Goal: Information Seeking & Learning: Find specific fact

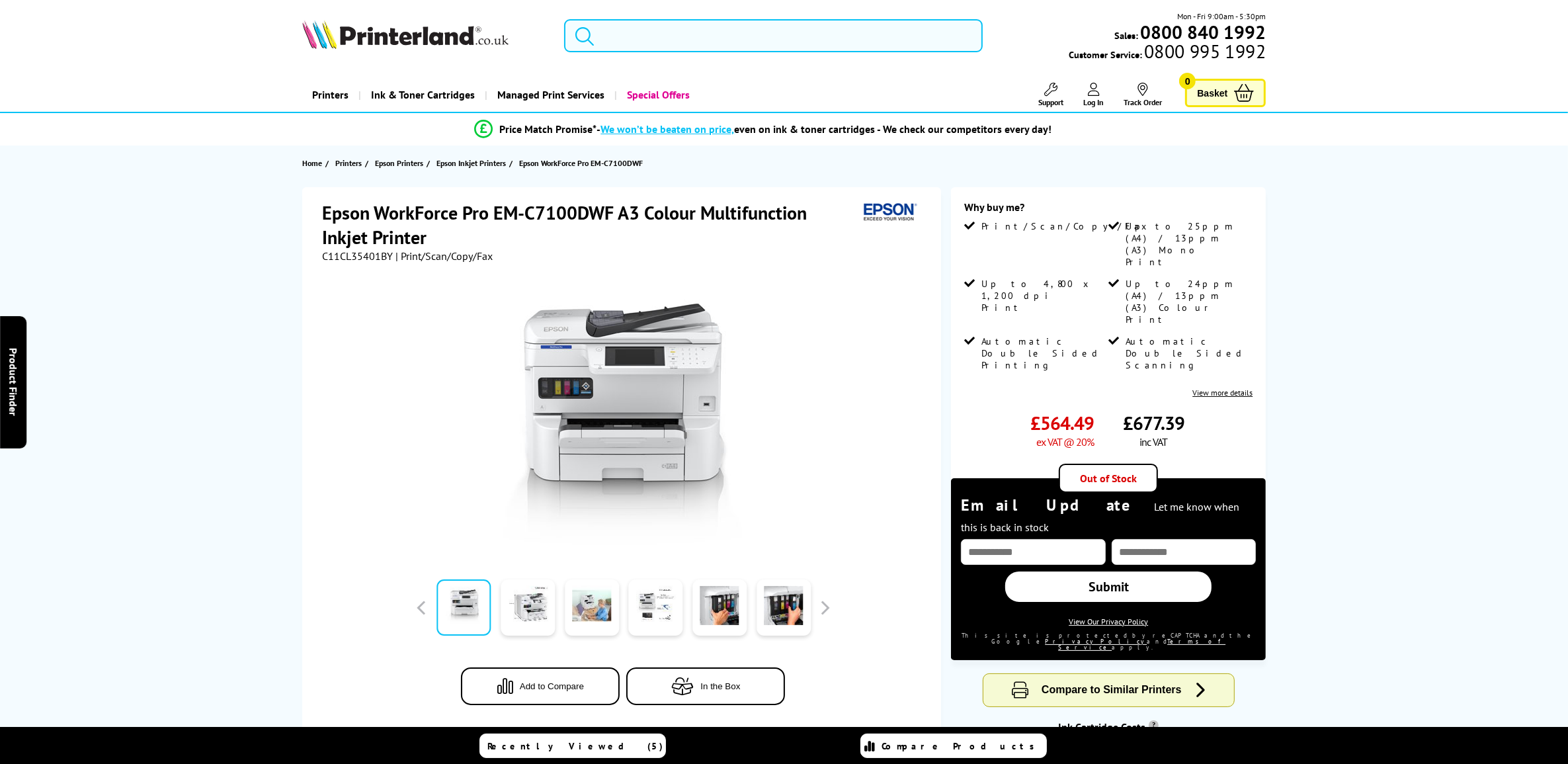
drag, startPoint x: 655, startPoint y: 28, endPoint x: 663, endPoint y: 50, distance: 23.4
click at [655, 28] on input "search" at bounding box center [773, 36] width 418 height 33
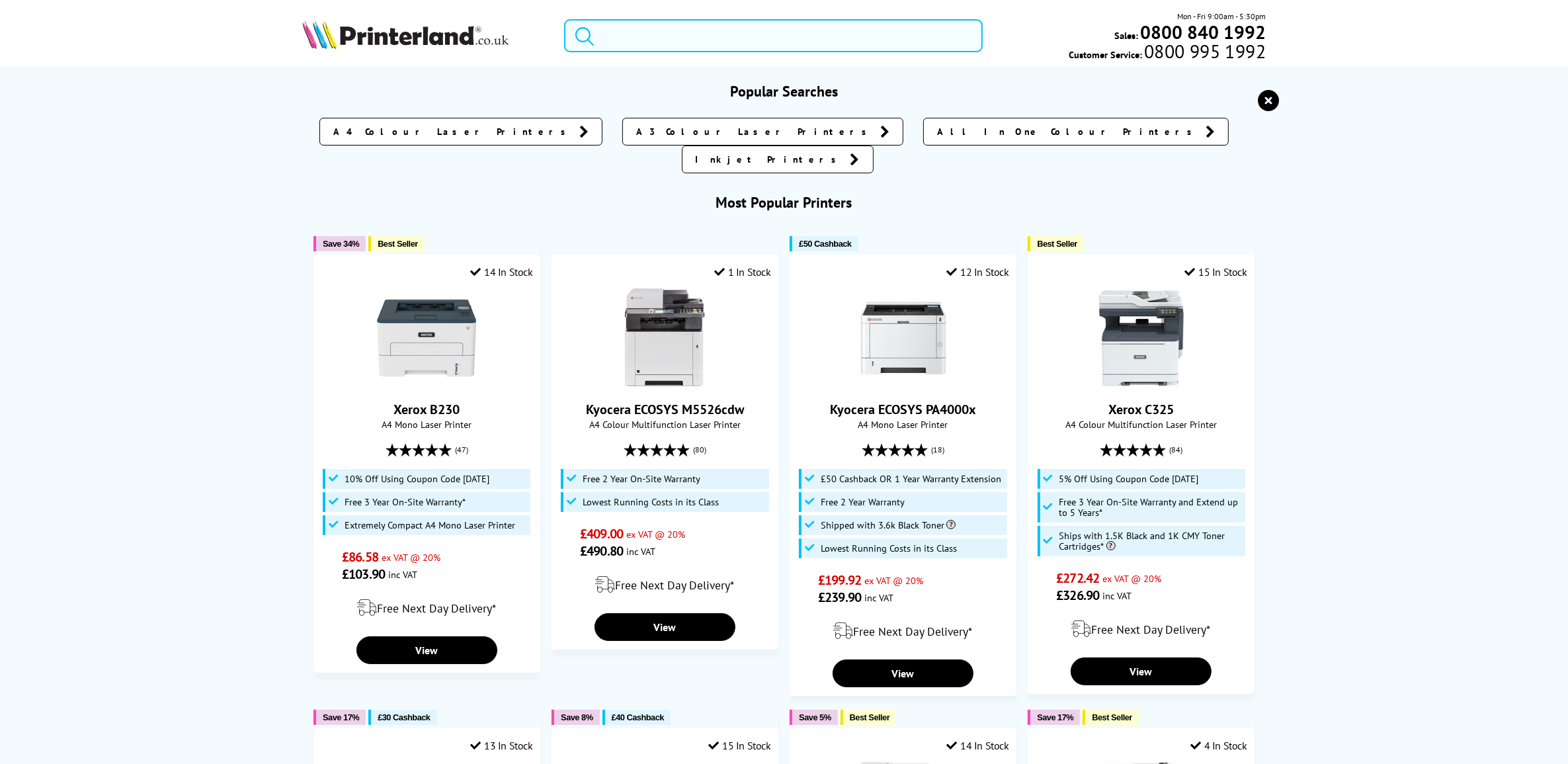
paste input "C11CL35401BY"
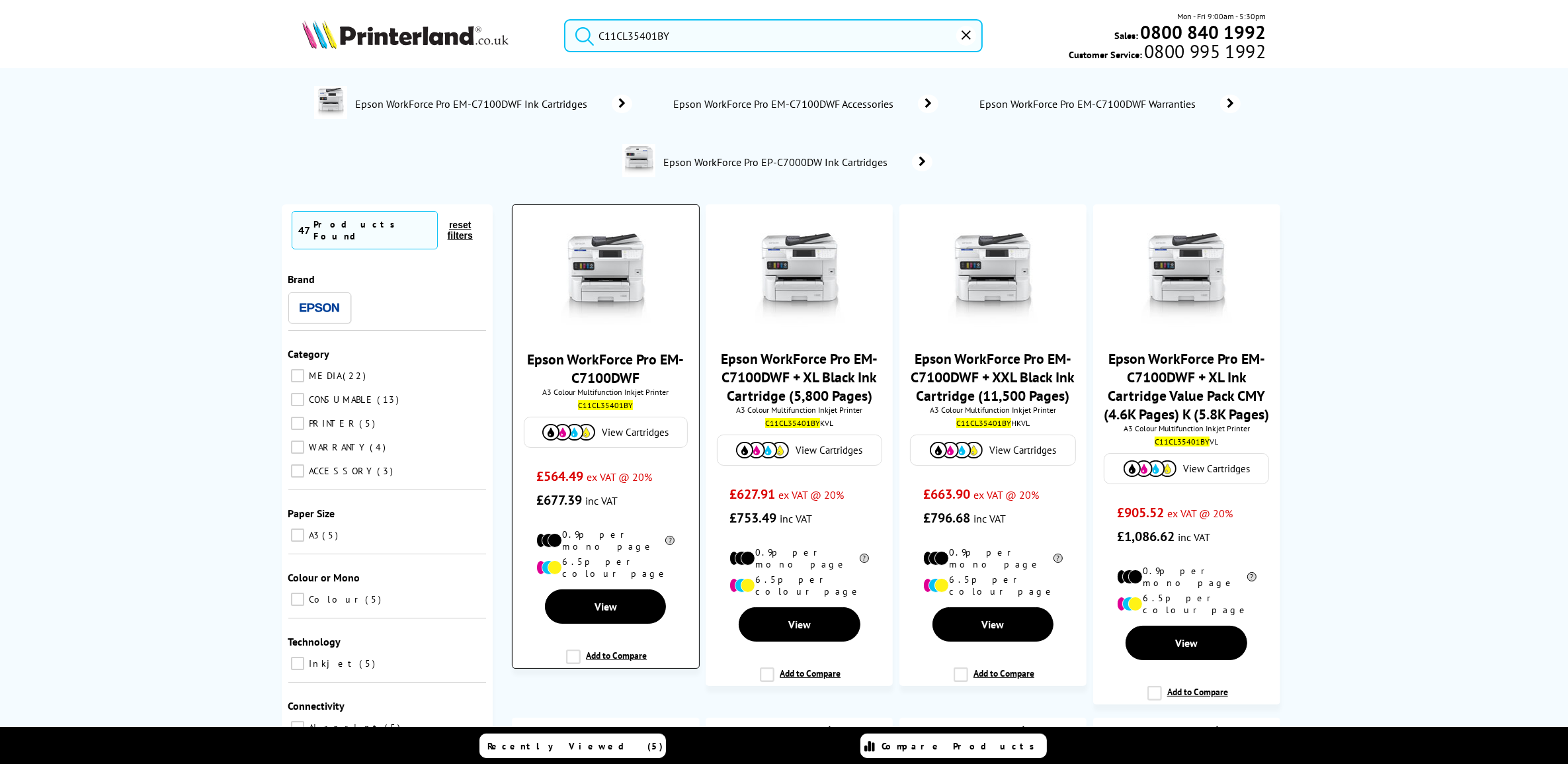
type input "C11CL35401BY"
click at [603, 361] on link "Epson WorkForce Pro EM-C7100DWF" at bounding box center [605, 368] width 156 height 37
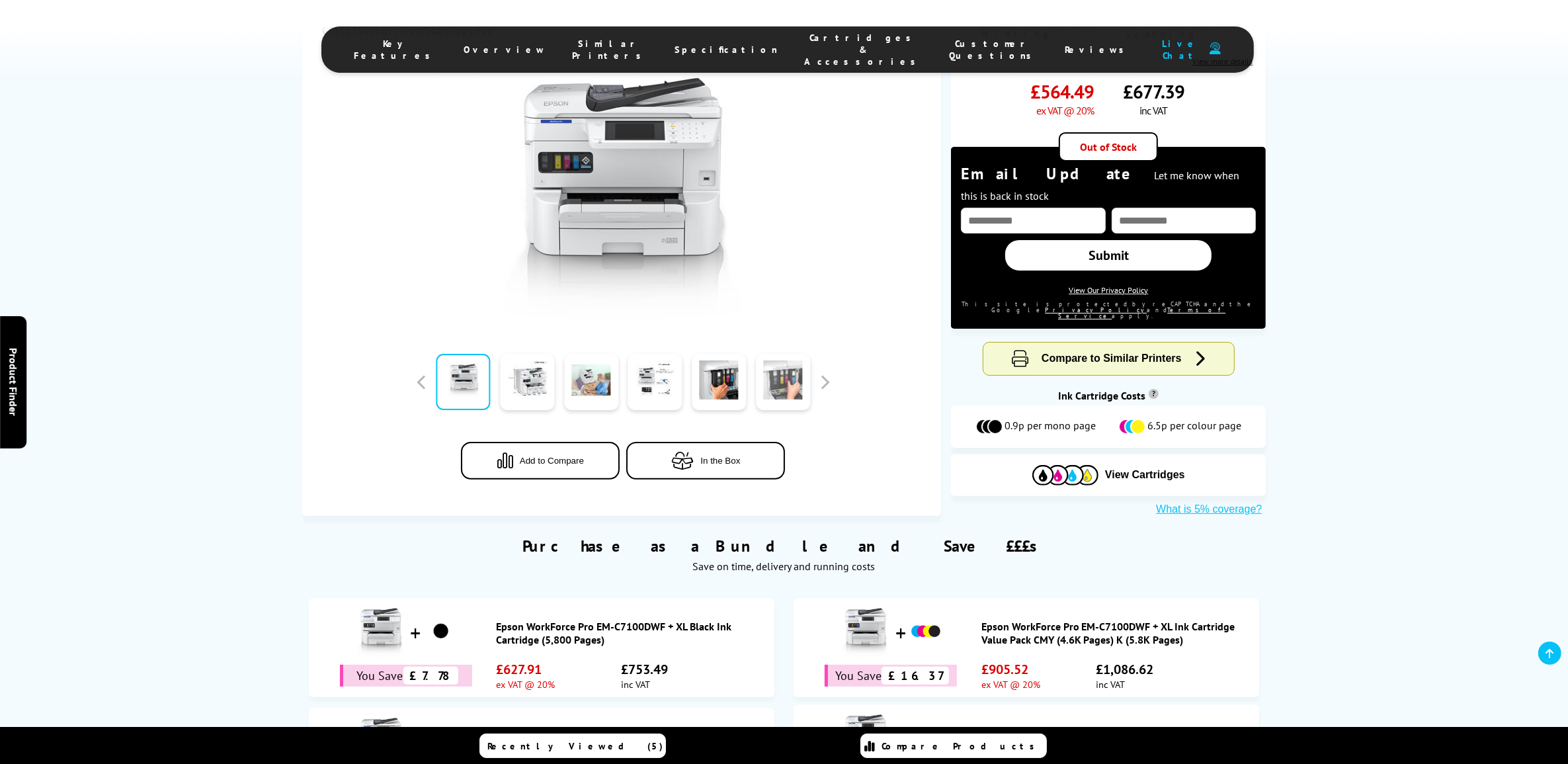
scroll to position [351, 0]
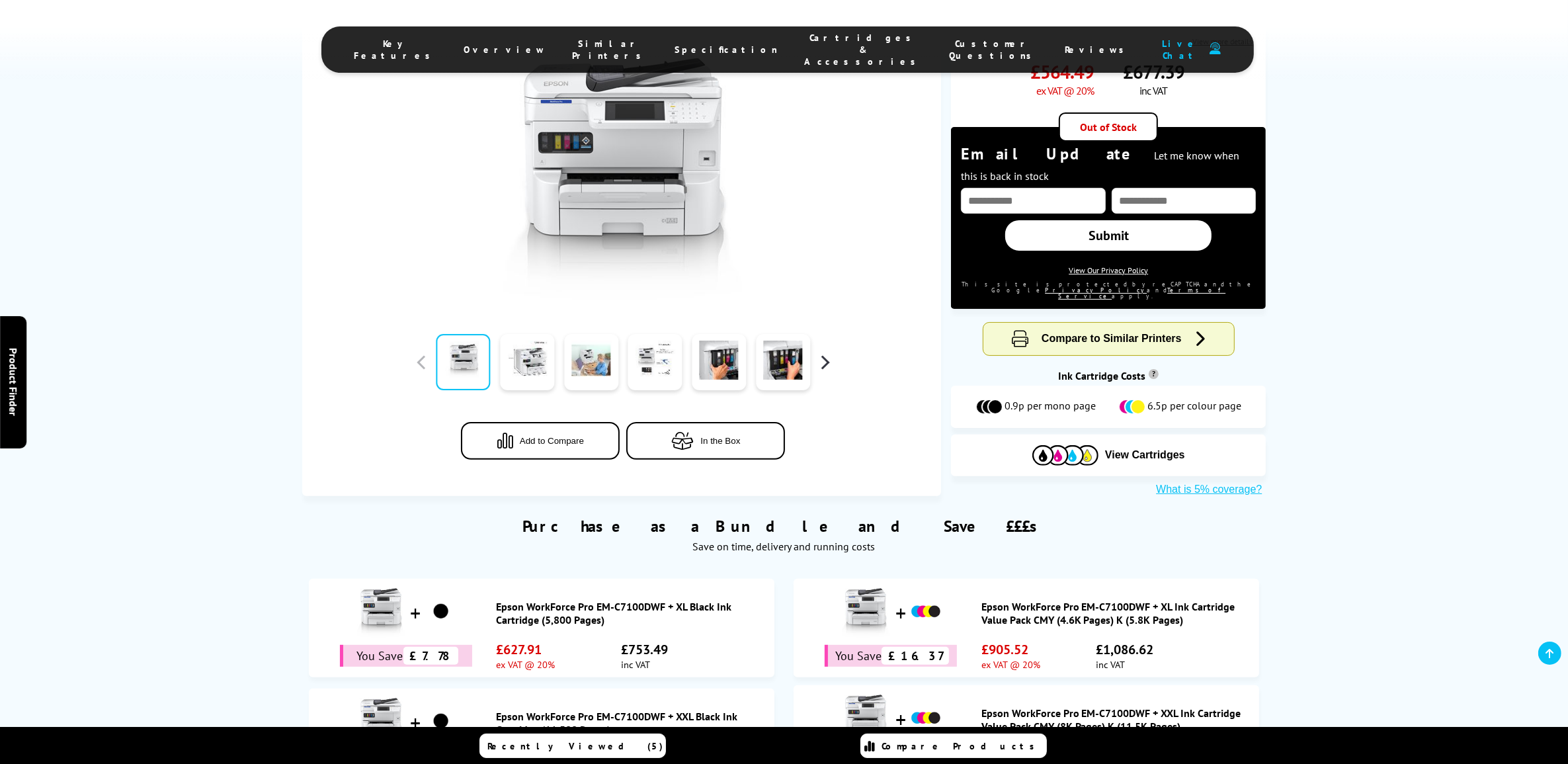
click at [822, 352] on button "button" at bounding box center [825, 363] width 20 height 20
click at [639, 334] on link at bounding box center [655, 363] width 54 height 56
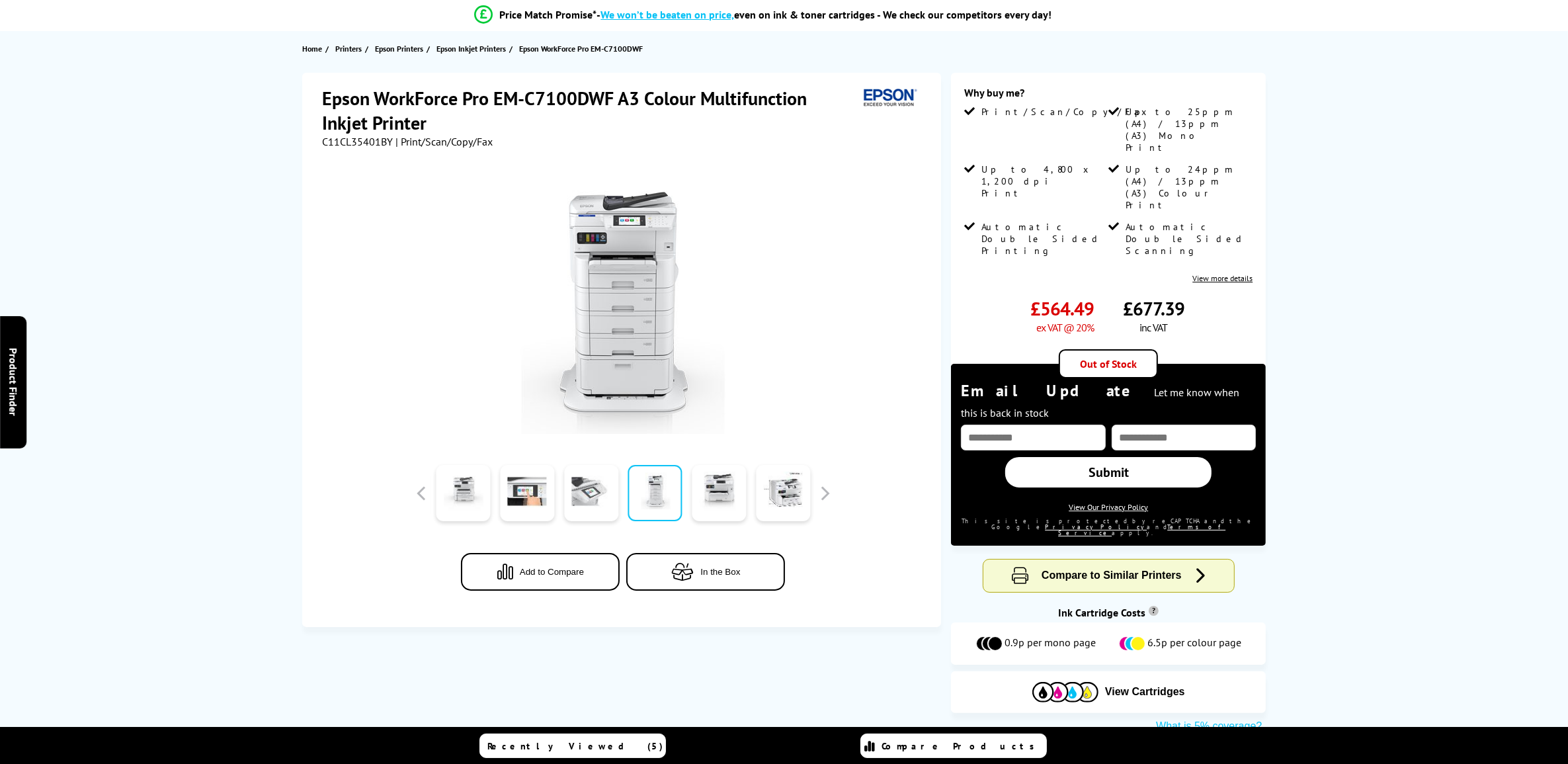
scroll to position [0, 0]
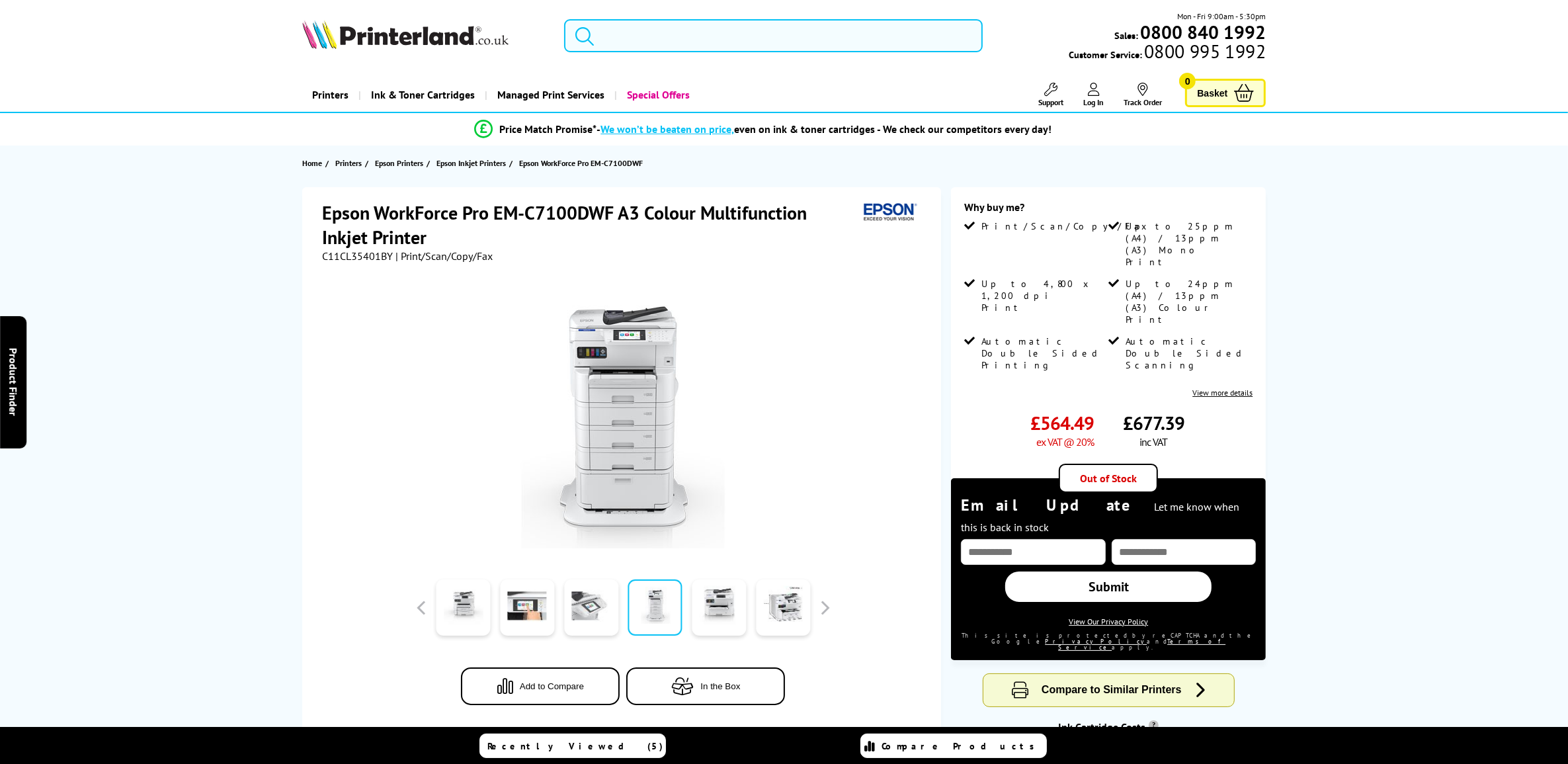
click at [698, 43] on input "search" at bounding box center [773, 36] width 418 height 33
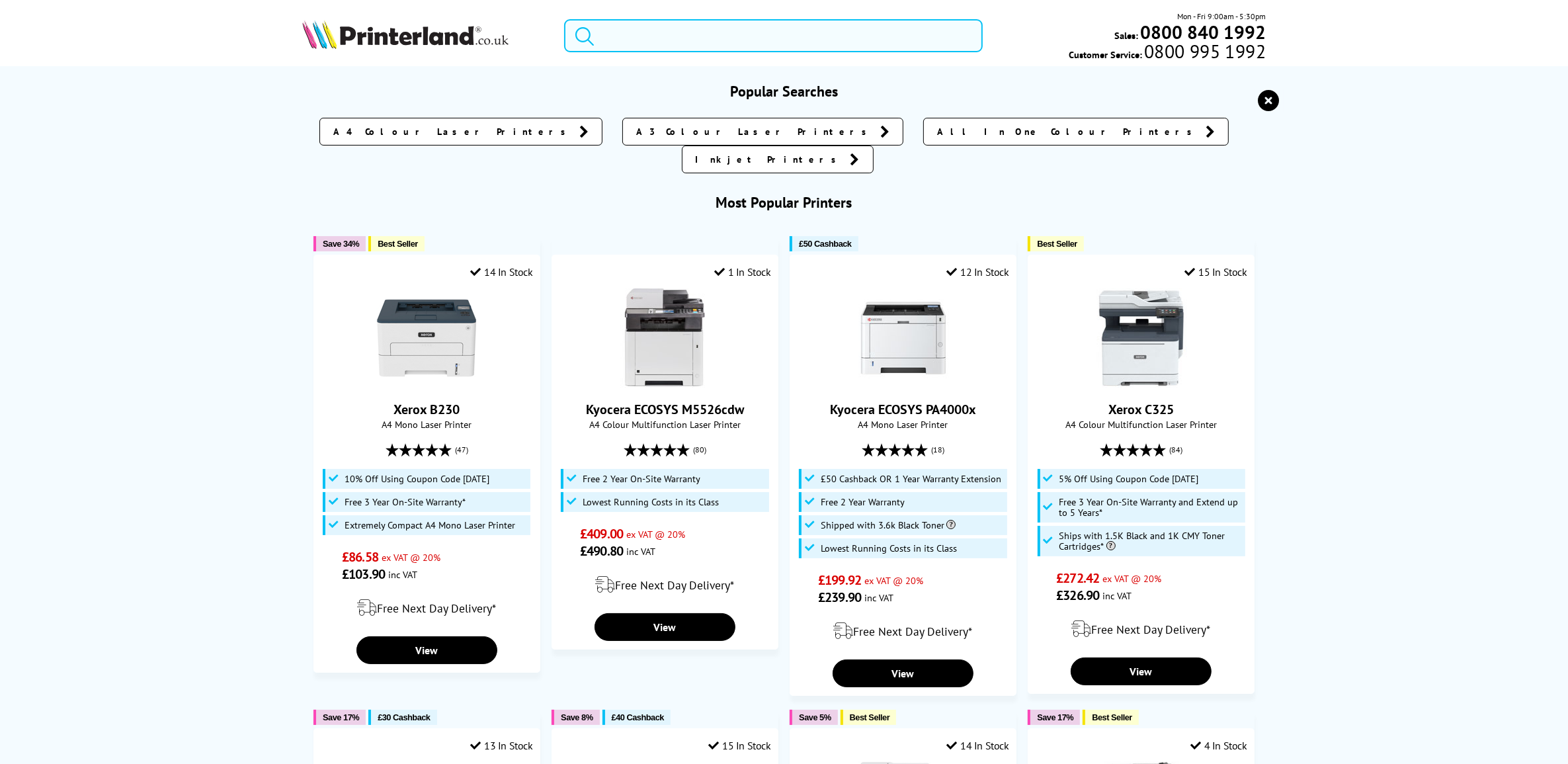
paste input "SC-T 3000"
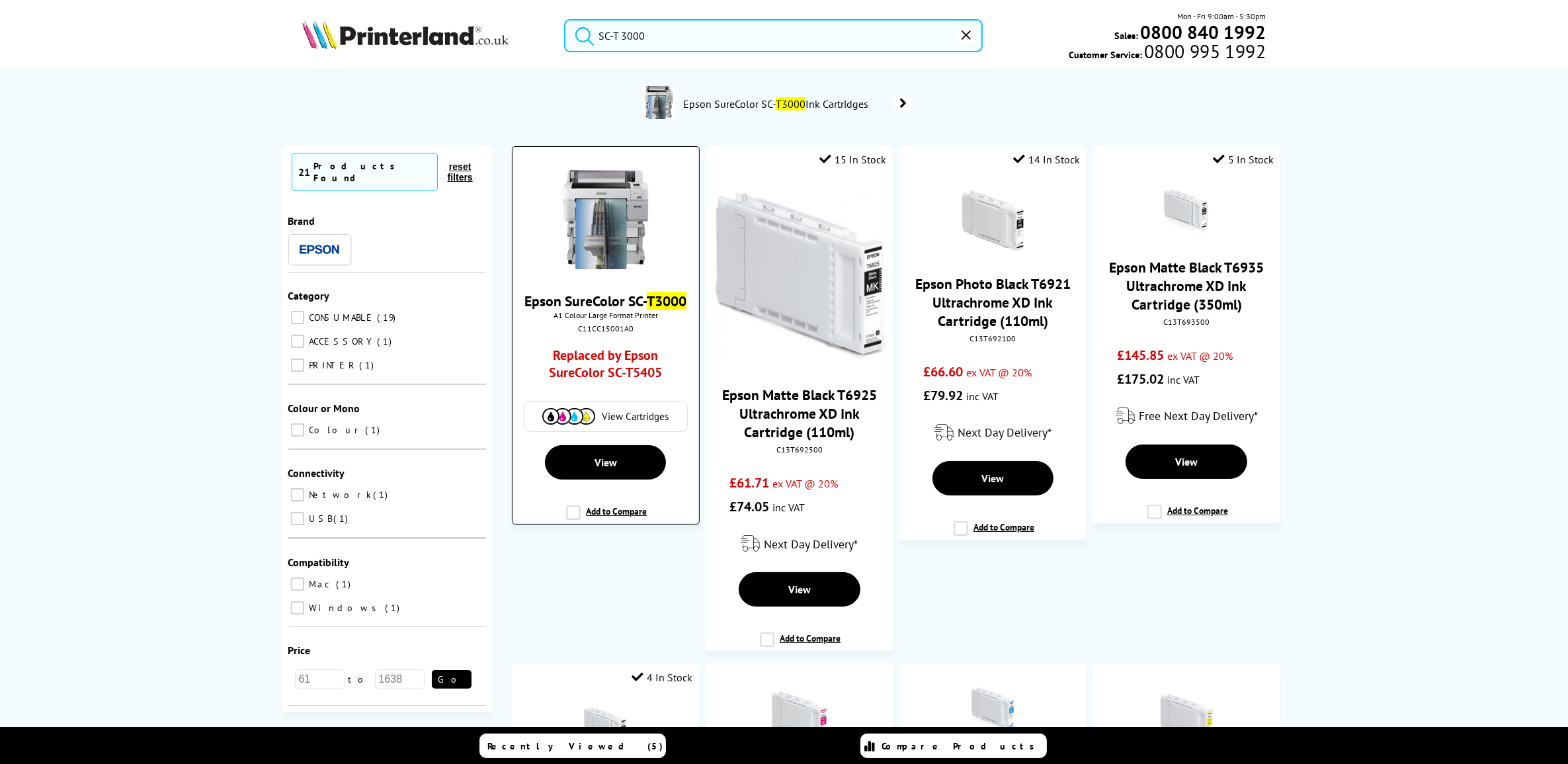
type input "SC-T 3000"
click at [630, 368] on link "Replaced by Epson SureColor SC-T5405" at bounding box center [605, 367] width 138 height 41
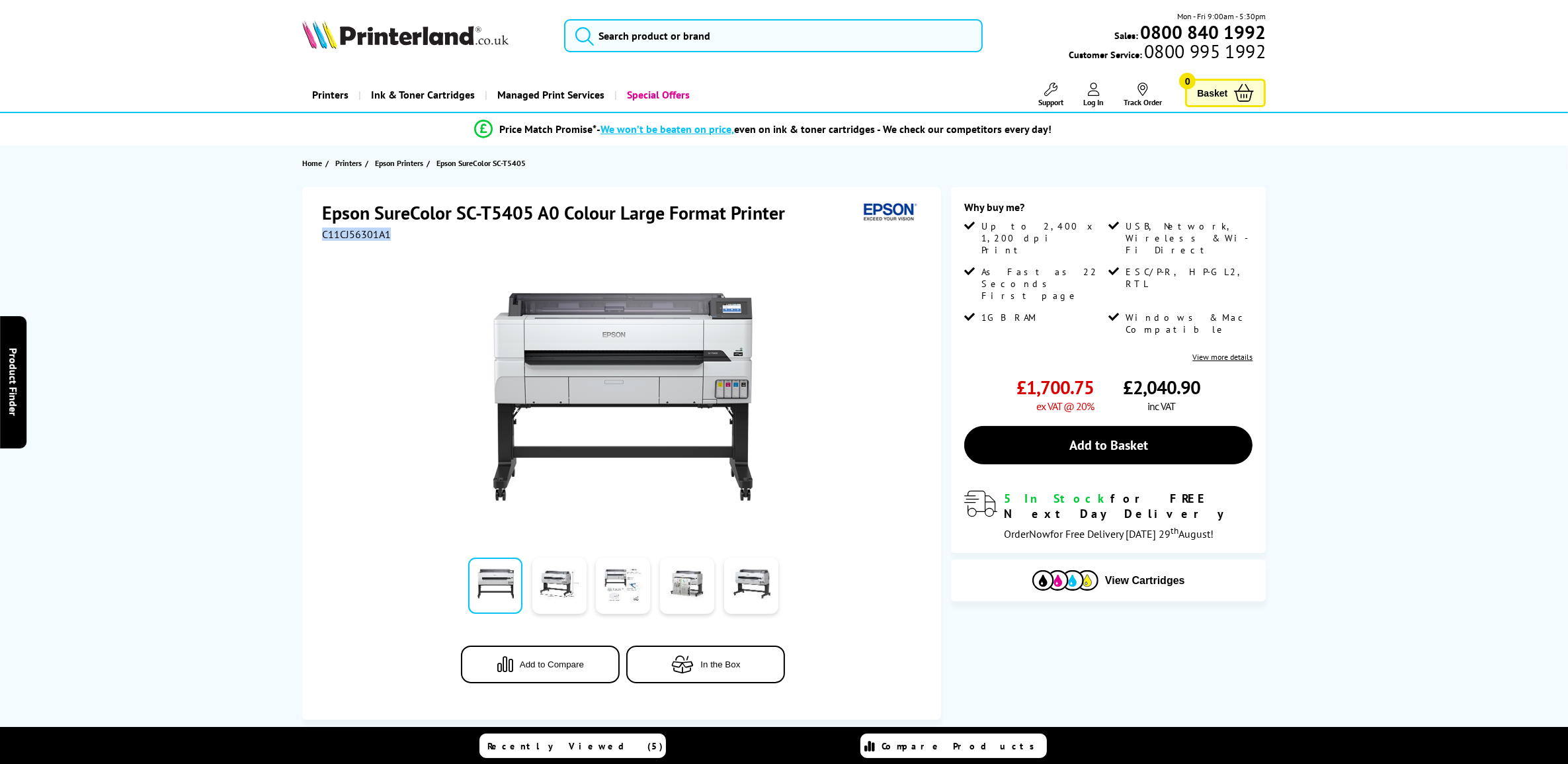
drag, startPoint x: 398, startPoint y: 235, endPoint x: 321, endPoint y: 236, distance: 77.0
click at [322, 236] on div "C11CJ56301A1" at bounding box center [623, 234] width 603 height 13
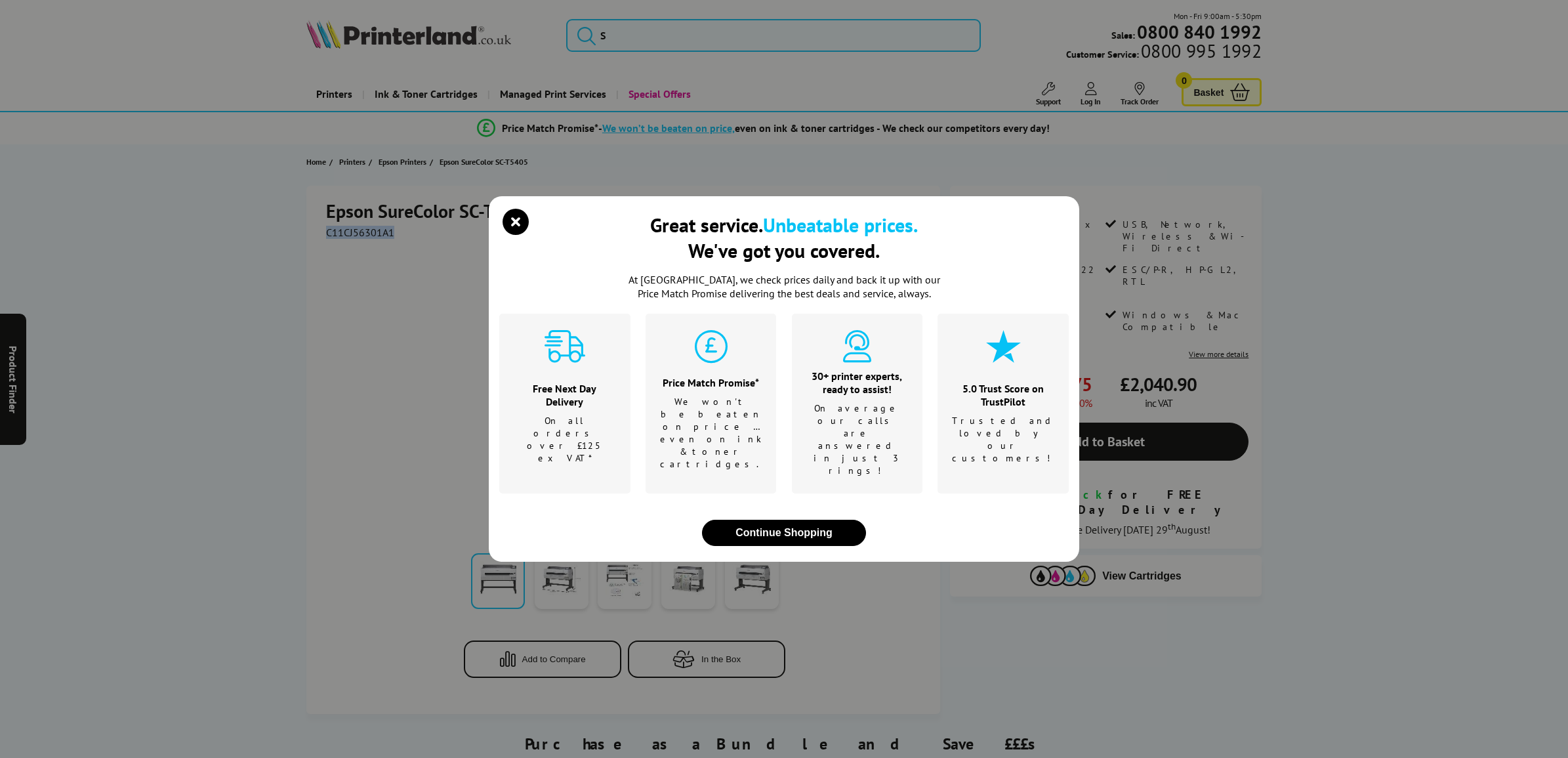
copy span "C11CJ56301A1"
click at [527, 235] on icon "close modal" at bounding box center [516, 222] width 26 height 26
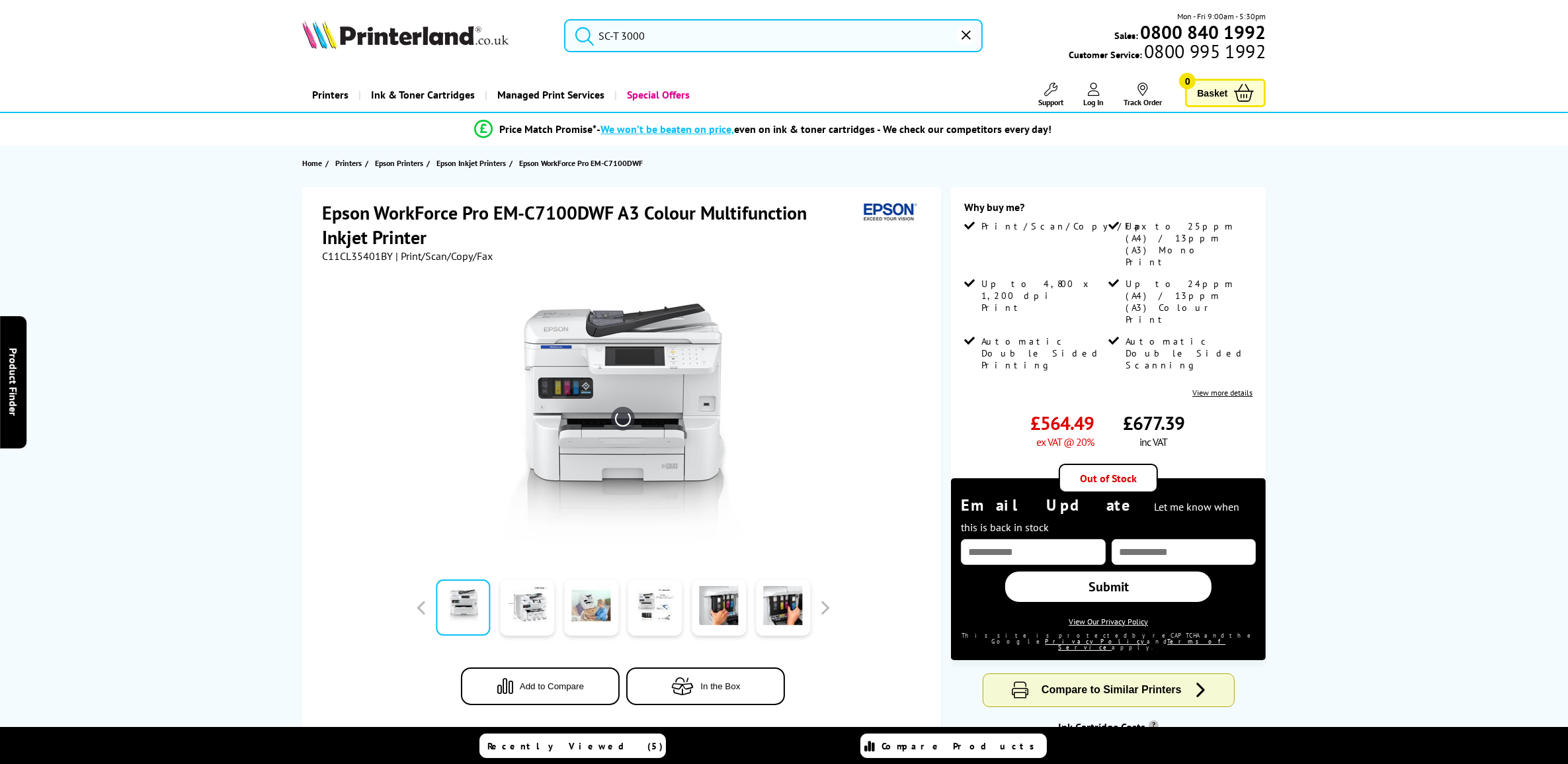
click at [679, 41] on input "SC-T 3000" at bounding box center [773, 36] width 418 height 33
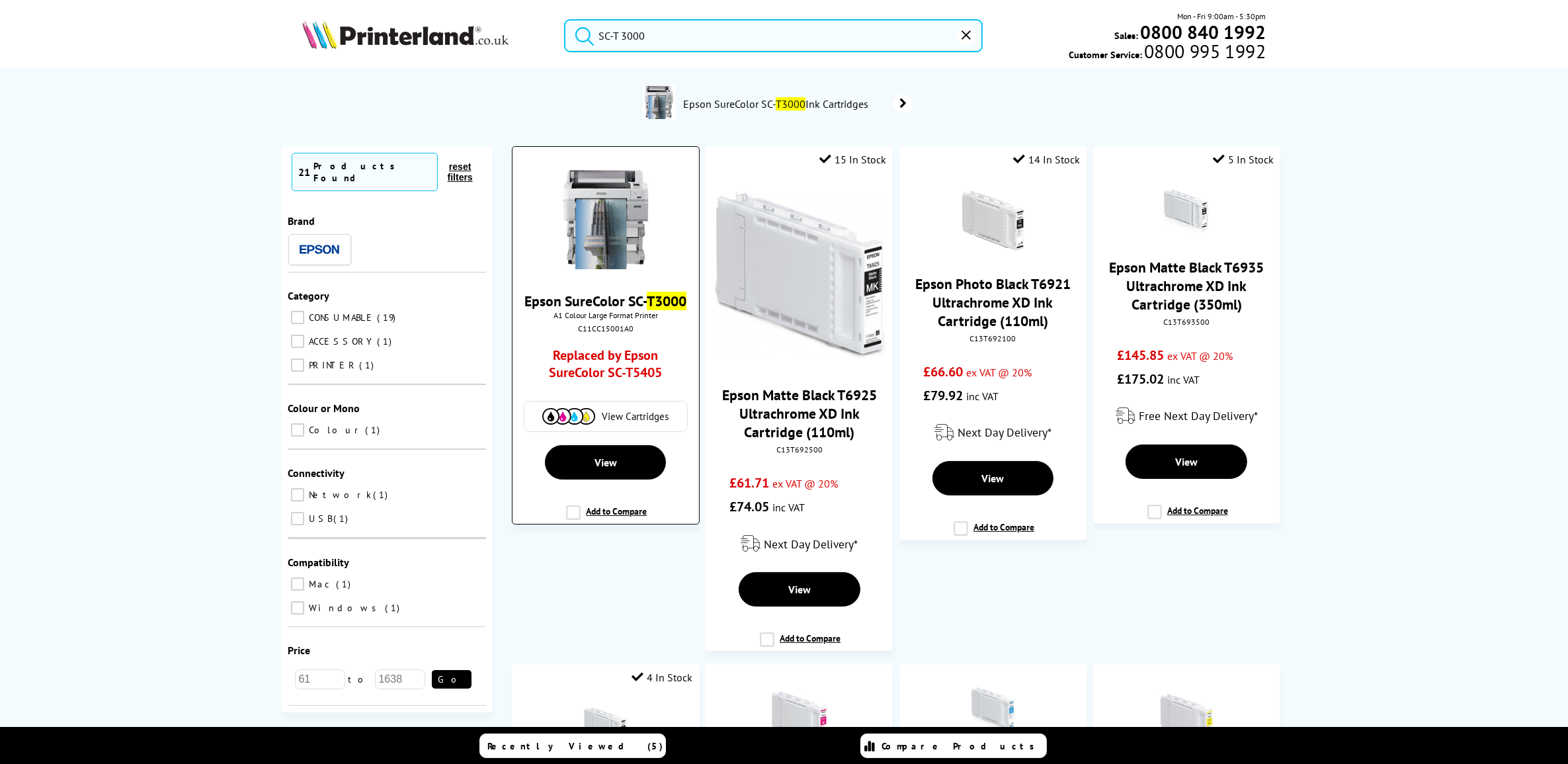
type input "SC-T 3000"
click at [615, 296] on link "Epson SureColor SC- T3000" at bounding box center [605, 301] width 162 height 19
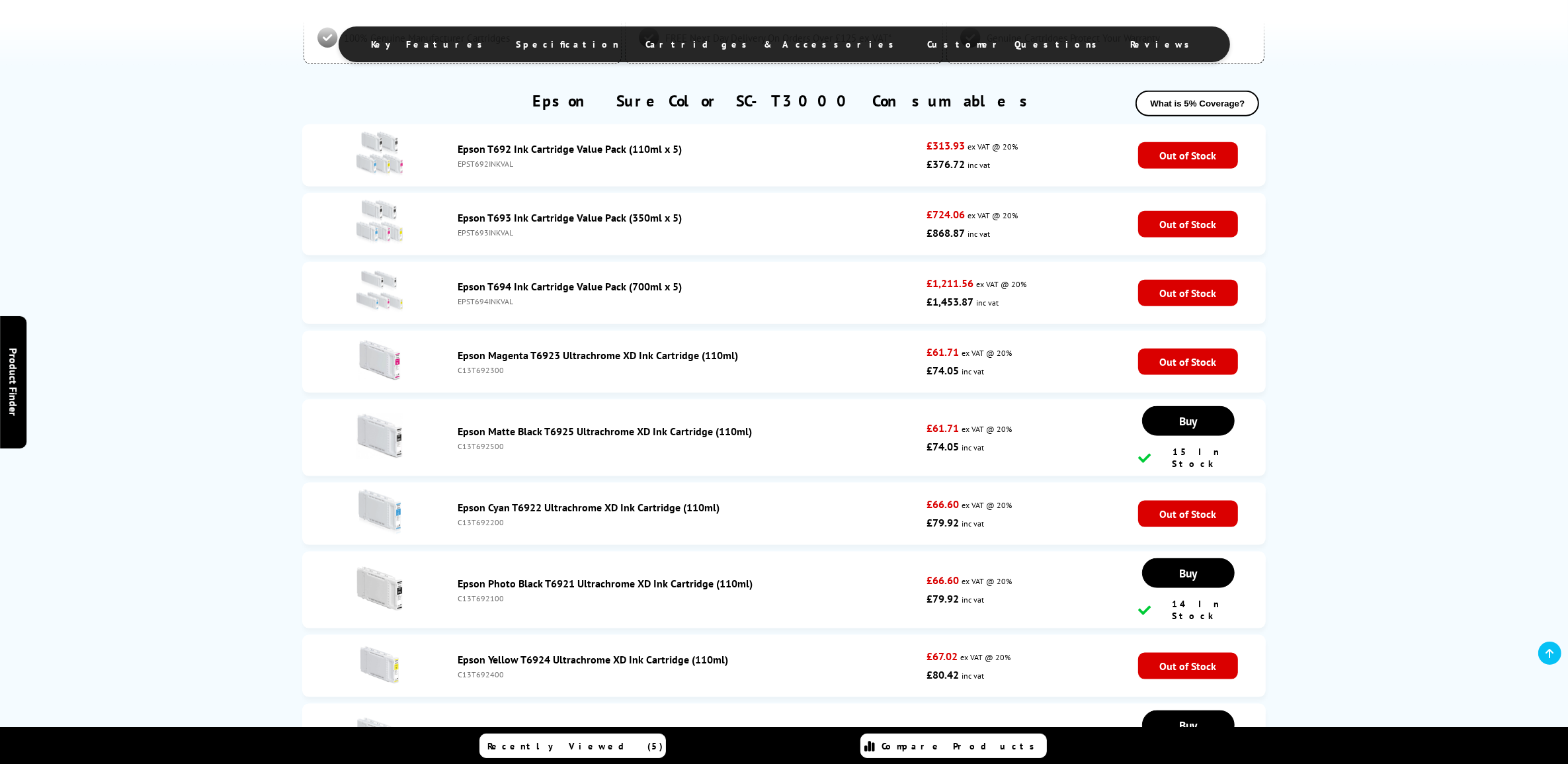
scroll to position [2025, 0]
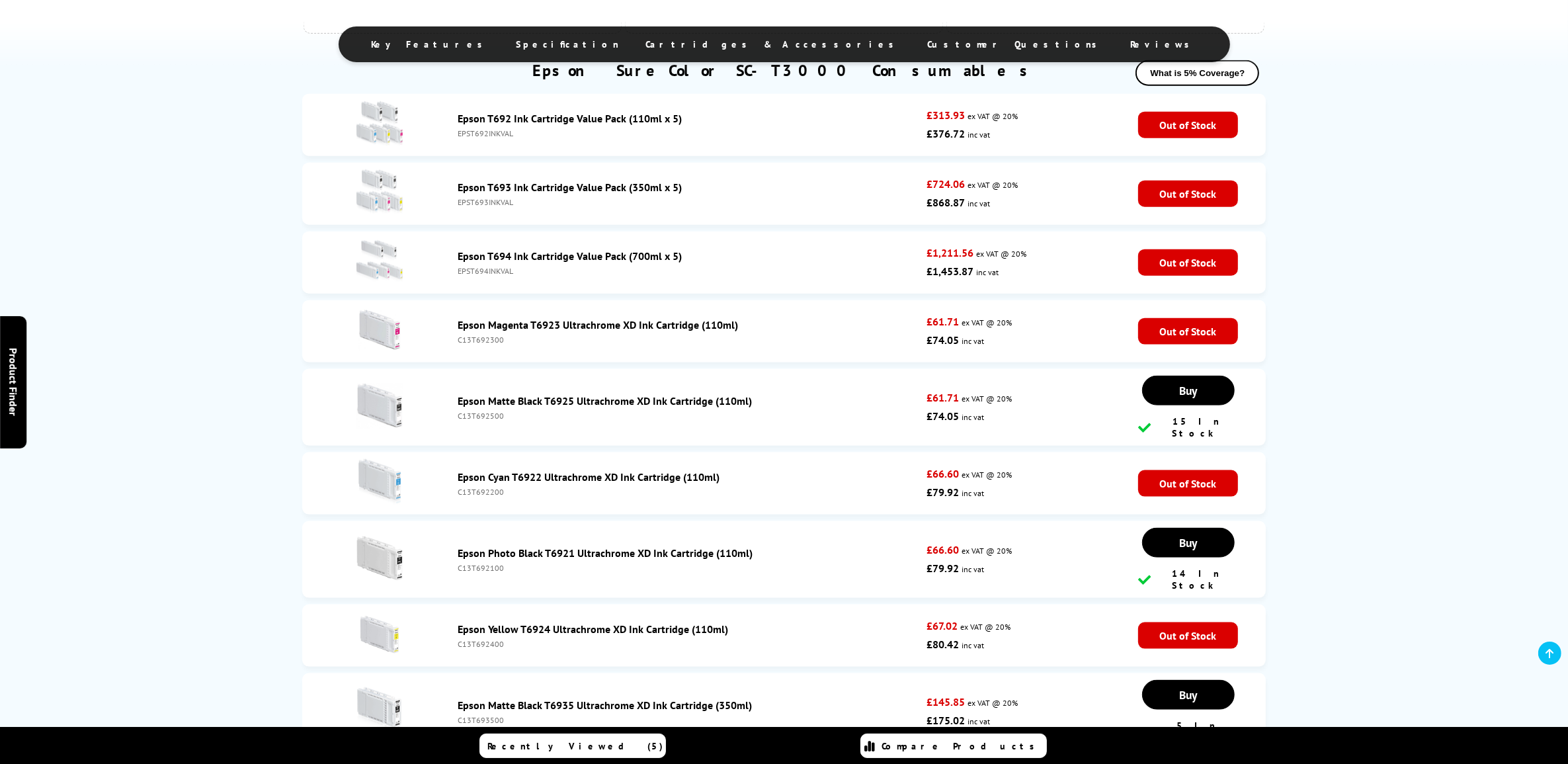
drag, startPoint x: 514, startPoint y: 355, endPoint x: 460, endPoint y: 352, distance: 54.1
click at [460, 352] on li "Epson Magenta T6923 Ultrachrome XD Ink Cartridge (110ml) C13T692300 £61.71 ex V…" at bounding box center [784, 332] width 964 height 62
copy div "C13T692300"
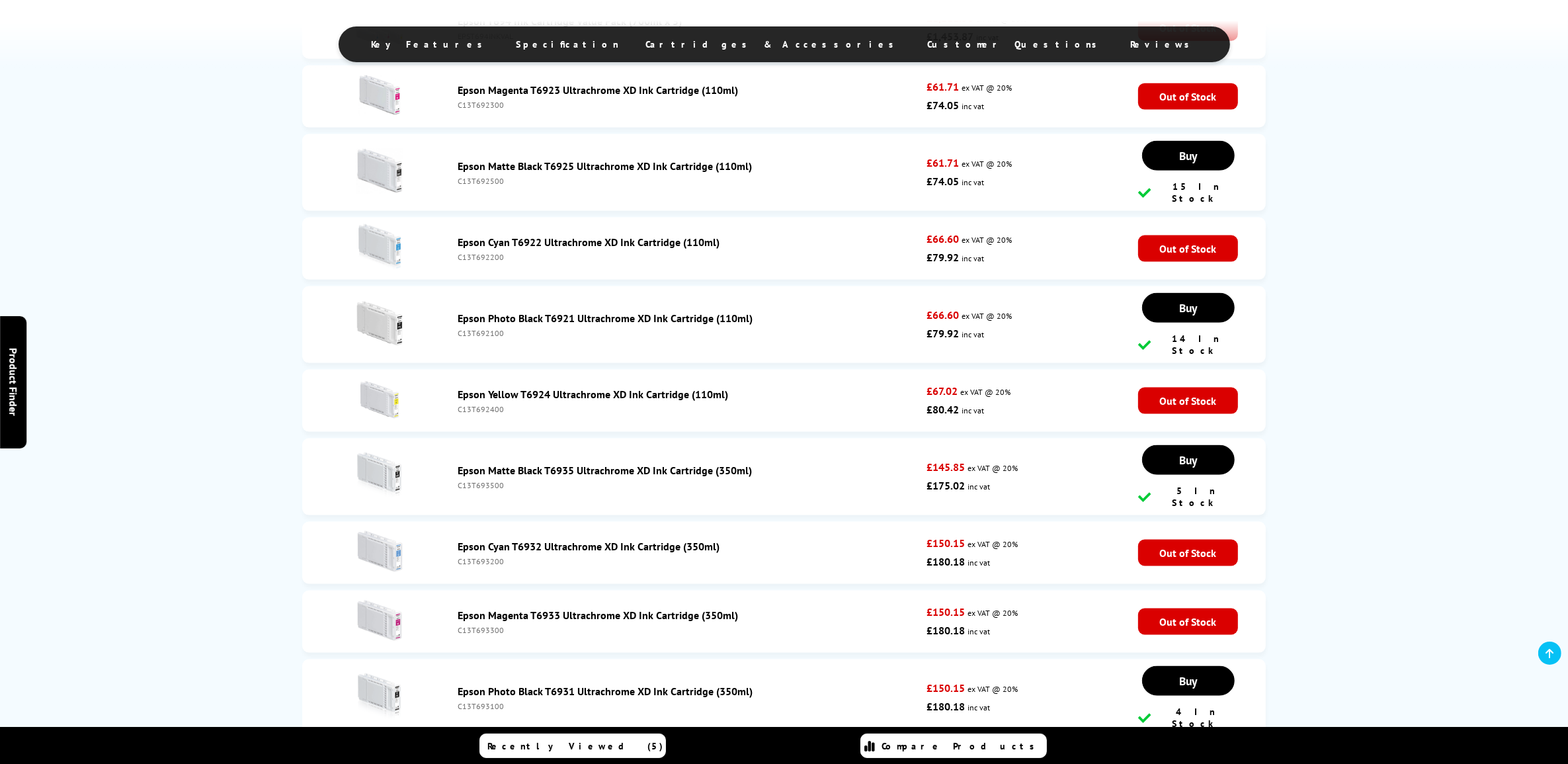
scroll to position [2019, 0]
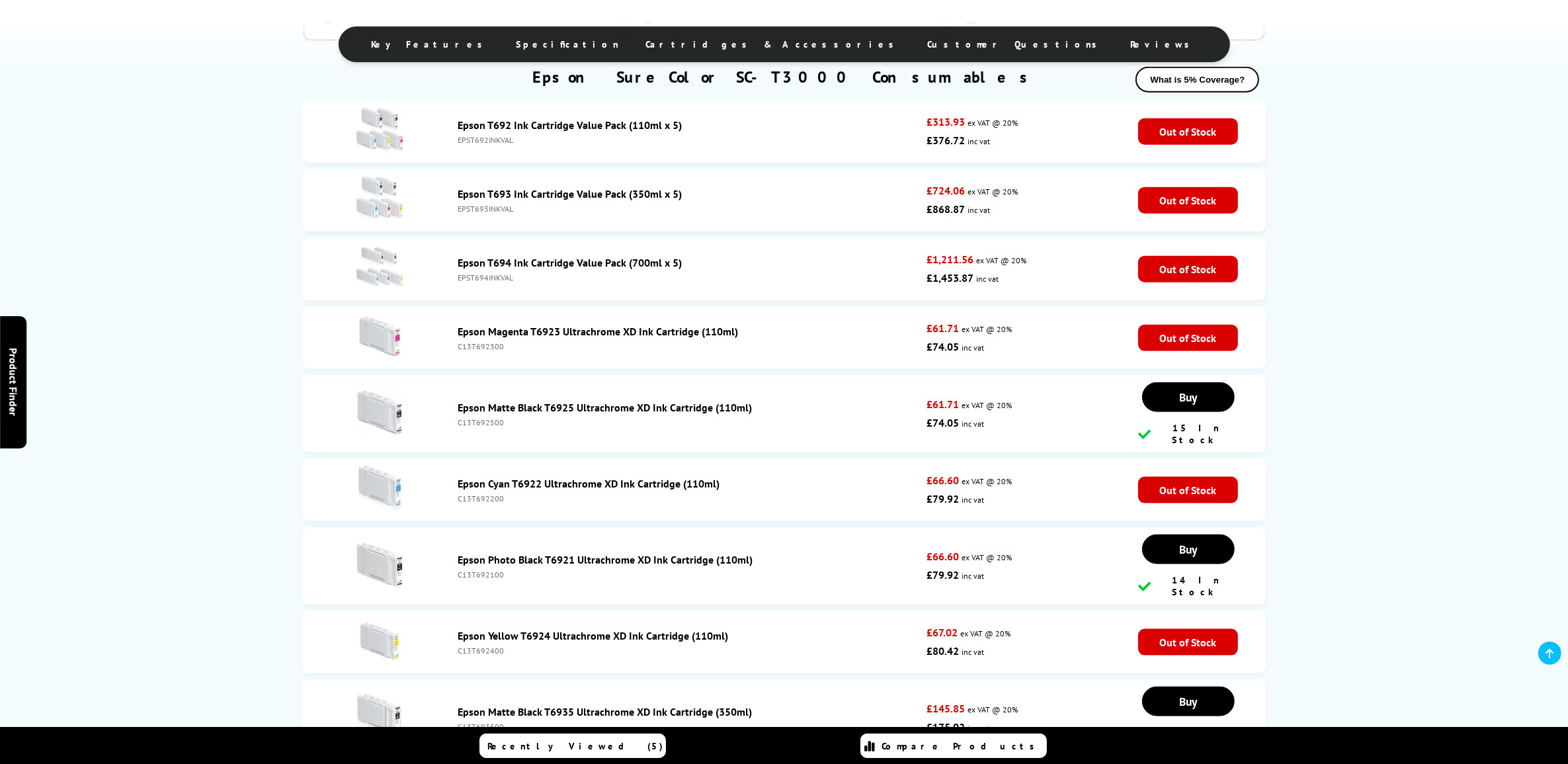
drag, startPoint x: 817, startPoint y: 435, endPoint x: 445, endPoint y: 335, distance: 385.2
click at [445, 335] on ul "Epson T692 Ink Cartridge Value Pack (110ml x 5) EPST692INKVAL £313.93 ex VAT @ …" at bounding box center [784, 748] width 964 height 1297
copy ul "Epson Magenta T6923 Ultrachrome XD Ink Cartridge (110ml) C13T692300 £61.71 ex V…"
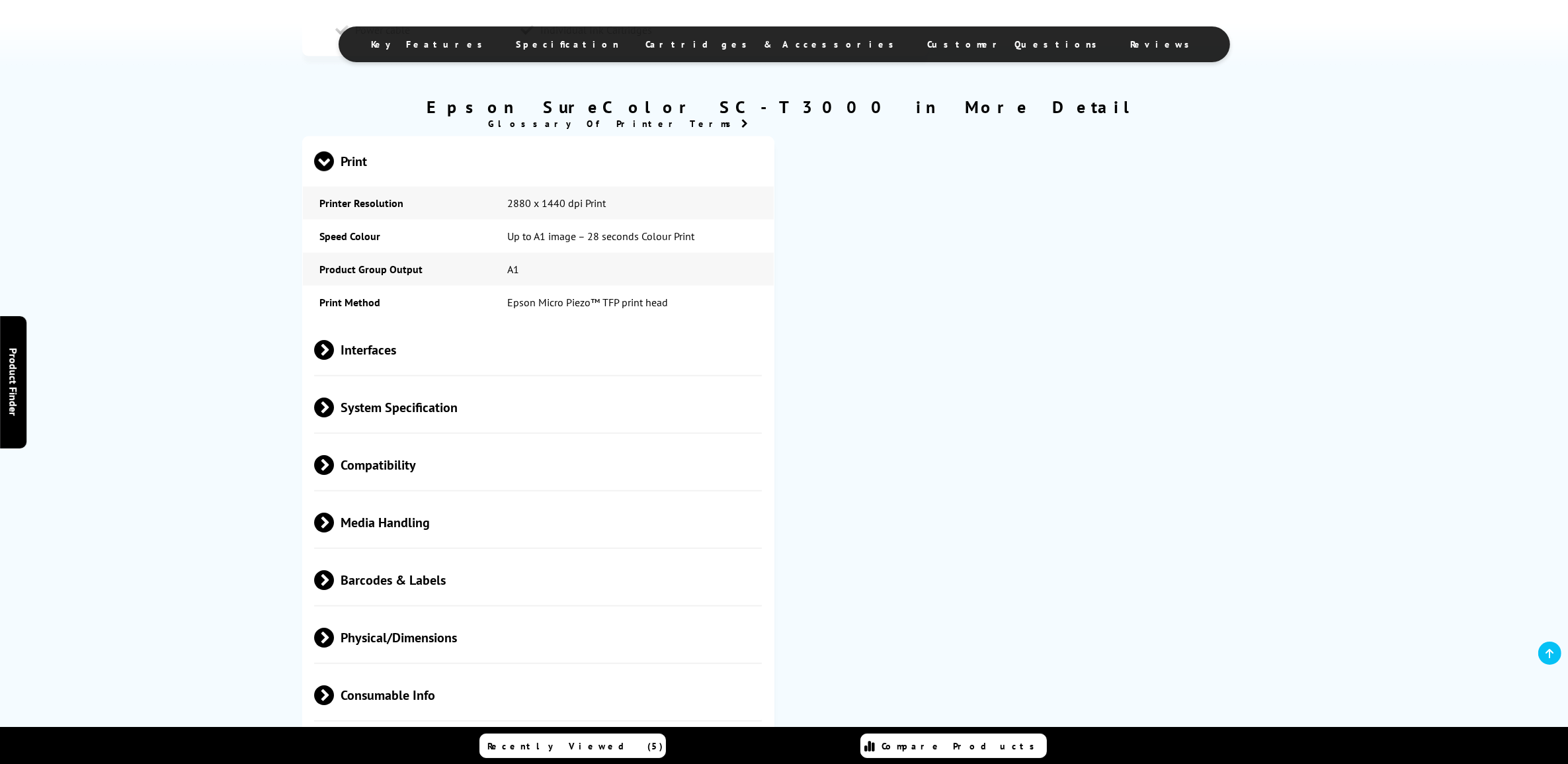
scroll to position [1047, 0]
